Goal: Information Seeking & Learning: Learn about a topic

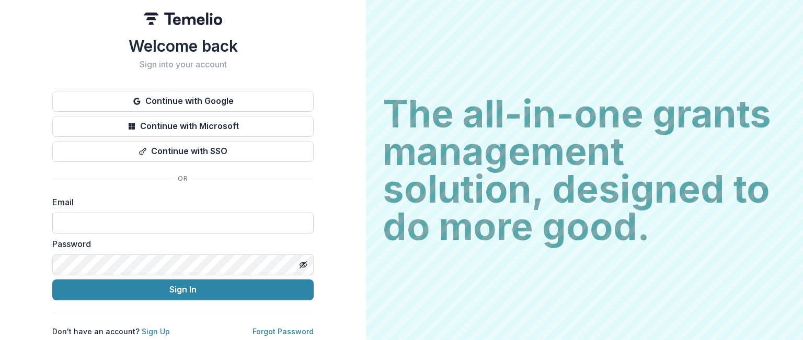
type input "**********"
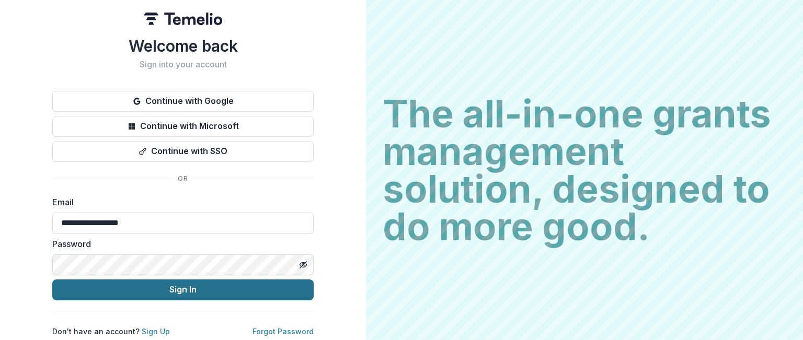
click at [118, 280] on button "Sign In" at bounding box center [182, 290] width 261 height 21
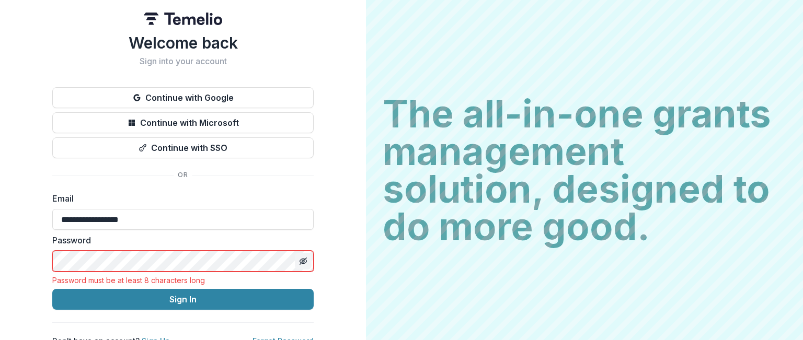
click at [306, 260] on button "Toggle password visibility" at bounding box center [303, 261] width 17 height 17
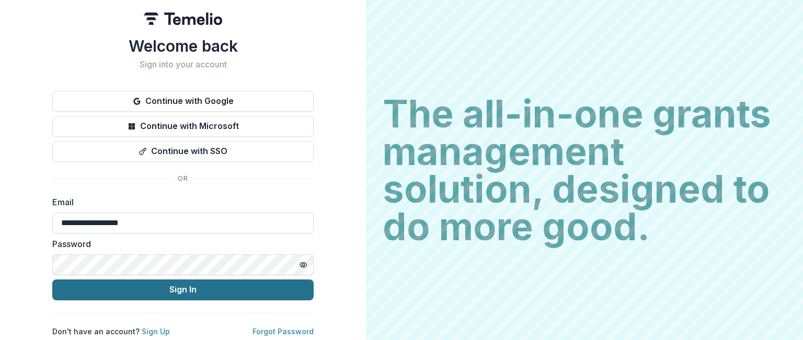
click at [181, 286] on button "Sign In" at bounding box center [182, 290] width 261 height 21
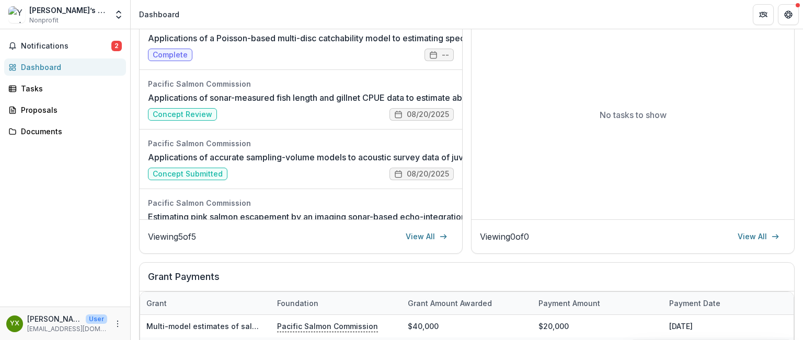
scroll to position [181, 0]
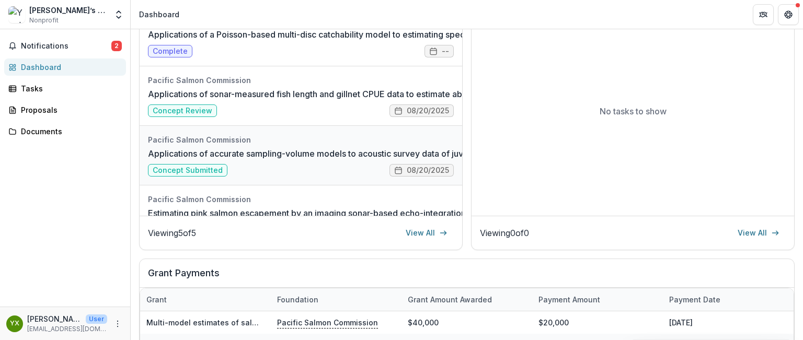
click at [212, 160] on link "Applications of accurate sampling-volume models to acoustic survey data of juve…" at bounding box center [437, 153] width 578 height 13
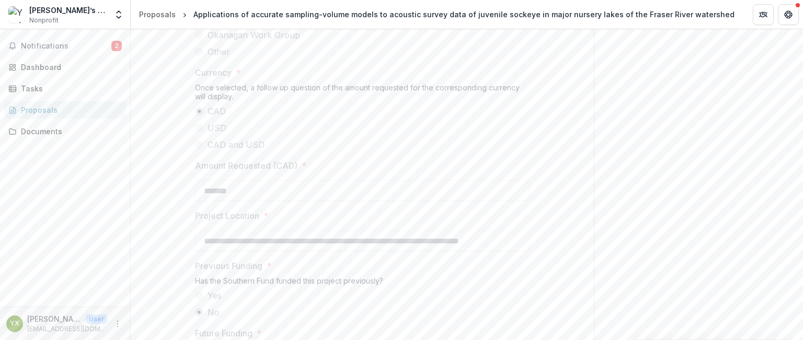
scroll to position [894, 0]
